Goal: Transaction & Acquisition: Purchase product/service

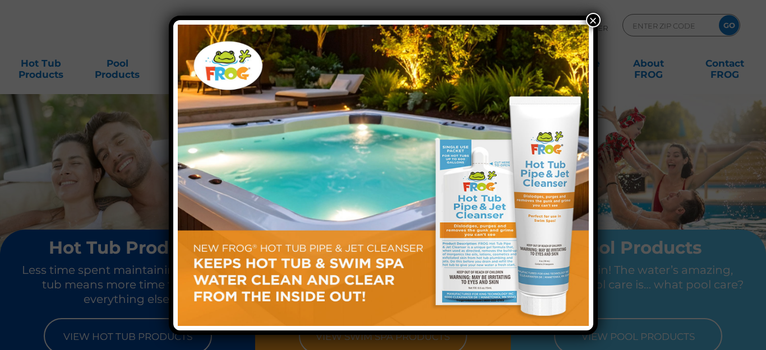
click at [594, 20] on button "×" at bounding box center [593, 20] width 15 height 15
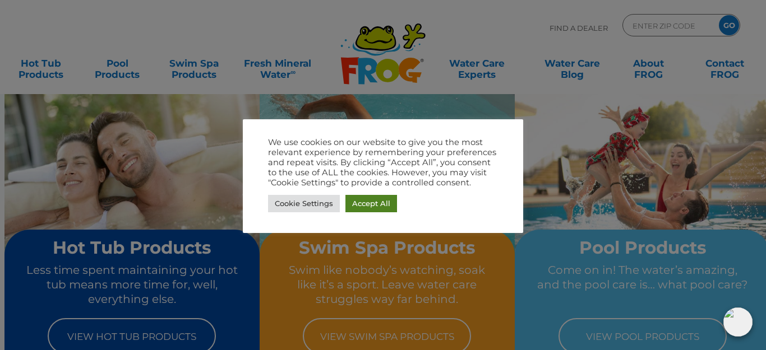
click at [376, 200] on link "Accept All" at bounding box center [371, 203] width 52 height 17
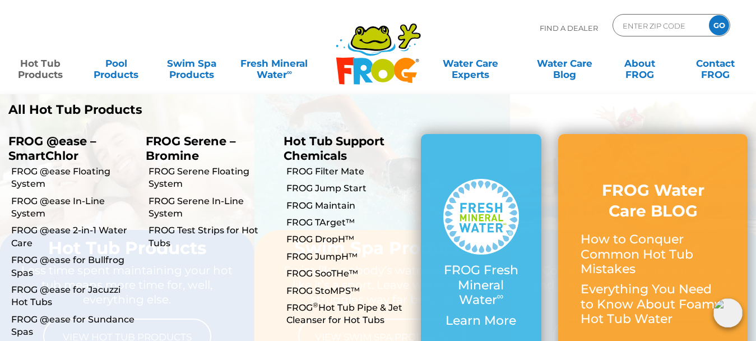
click at [45, 66] on link "Hot Tub Products" at bounding box center [40, 63] width 59 height 22
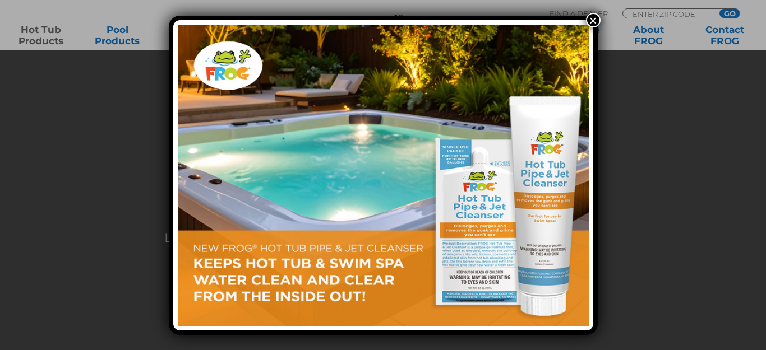
click at [587, 18] on button "×" at bounding box center [593, 20] width 15 height 15
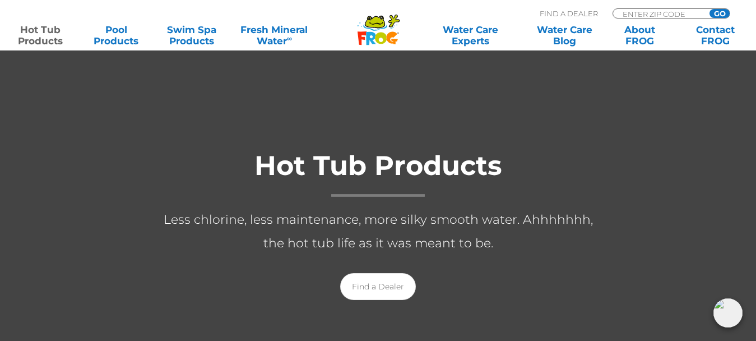
scroll to position [112, 0]
